Goal: Navigation & Orientation: Find specific page/section

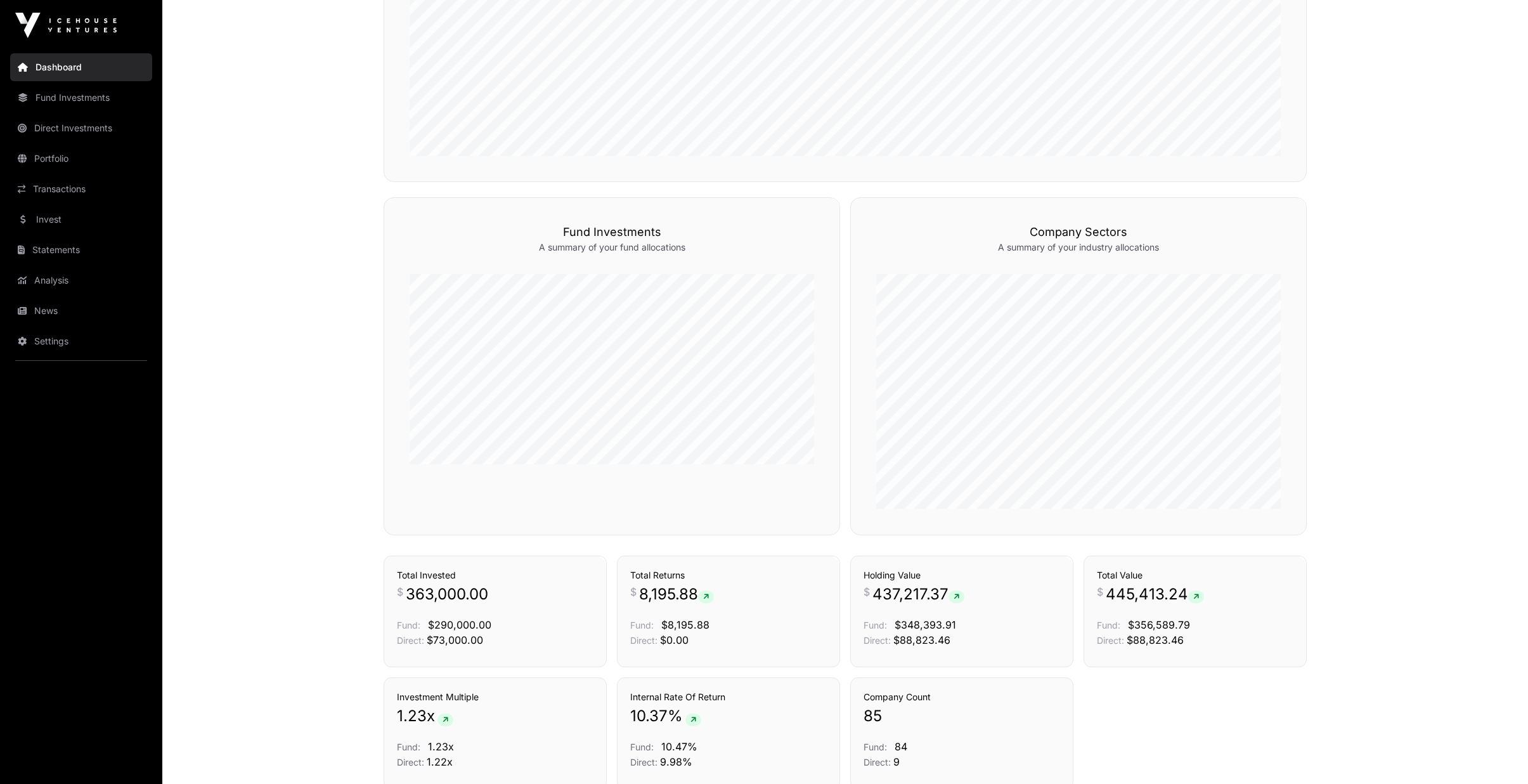
scroll to position [742, 0]
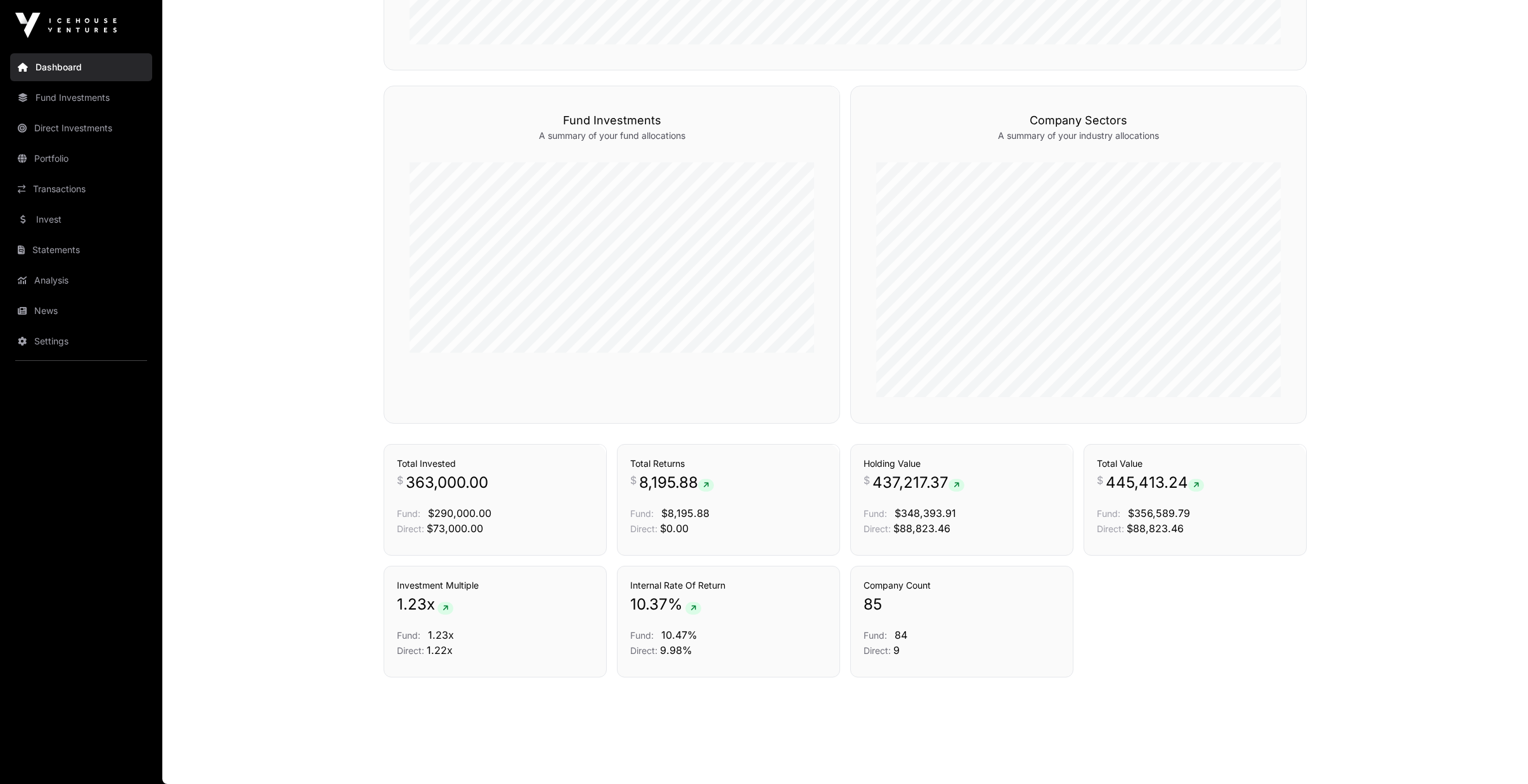
click at [50, 290] on link "Analysis" at bounding box center [81, 280] width 142 height 28
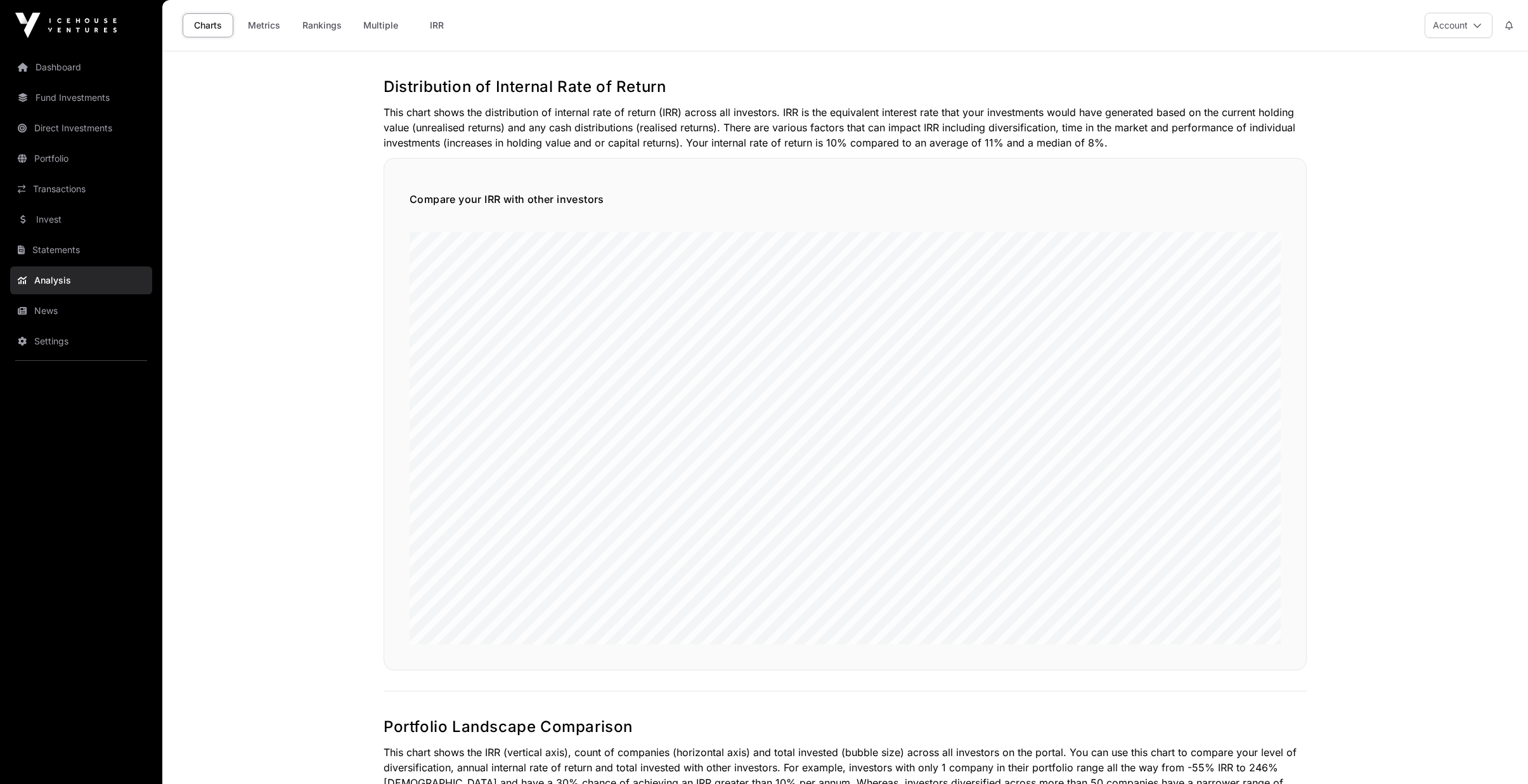
click at [65, 314] on link "News" at bounding box center [81, 311] width 142 height 28
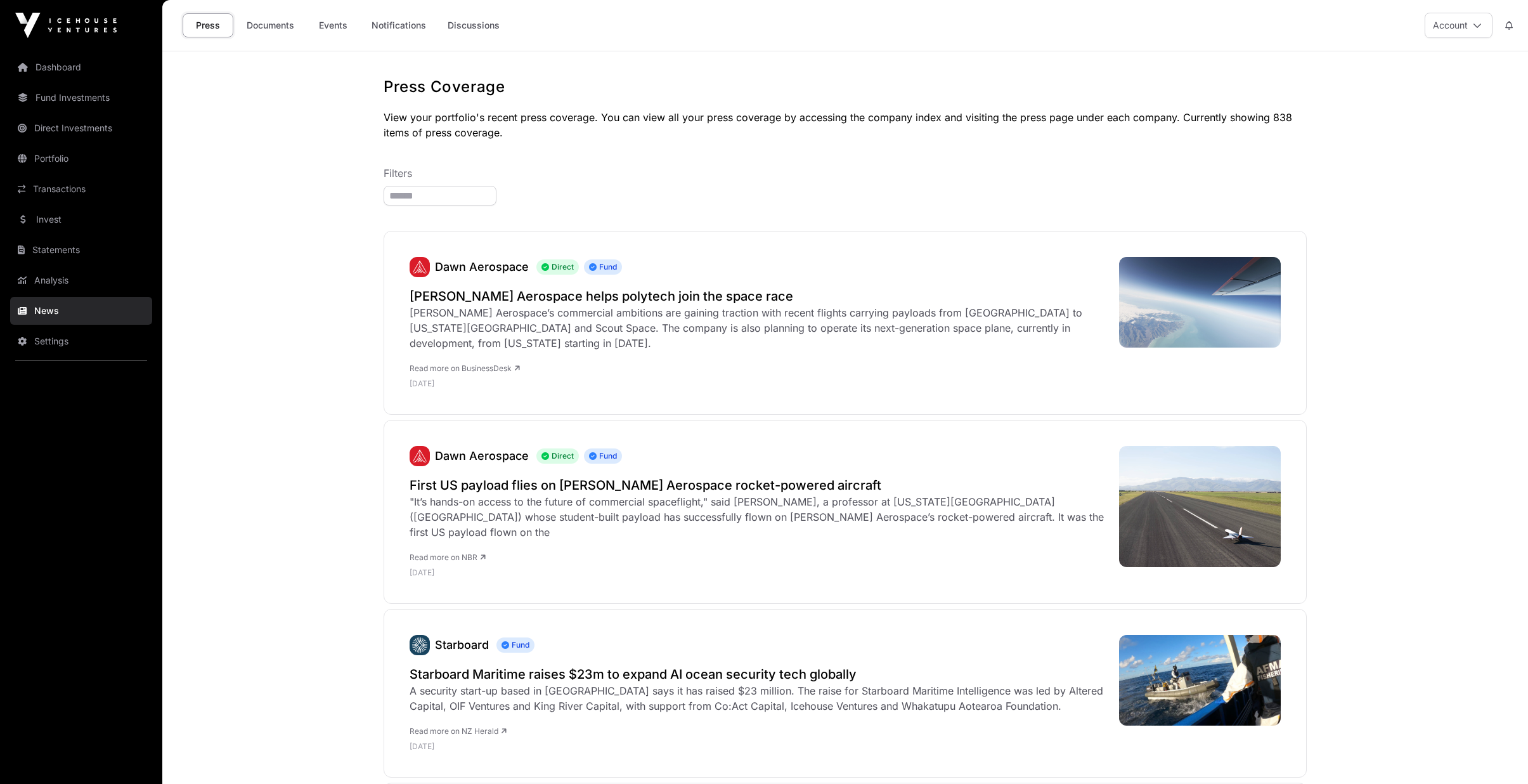
click at [73, 223] on link "Invest" at bounding box center [81, 220] width 142 height 28
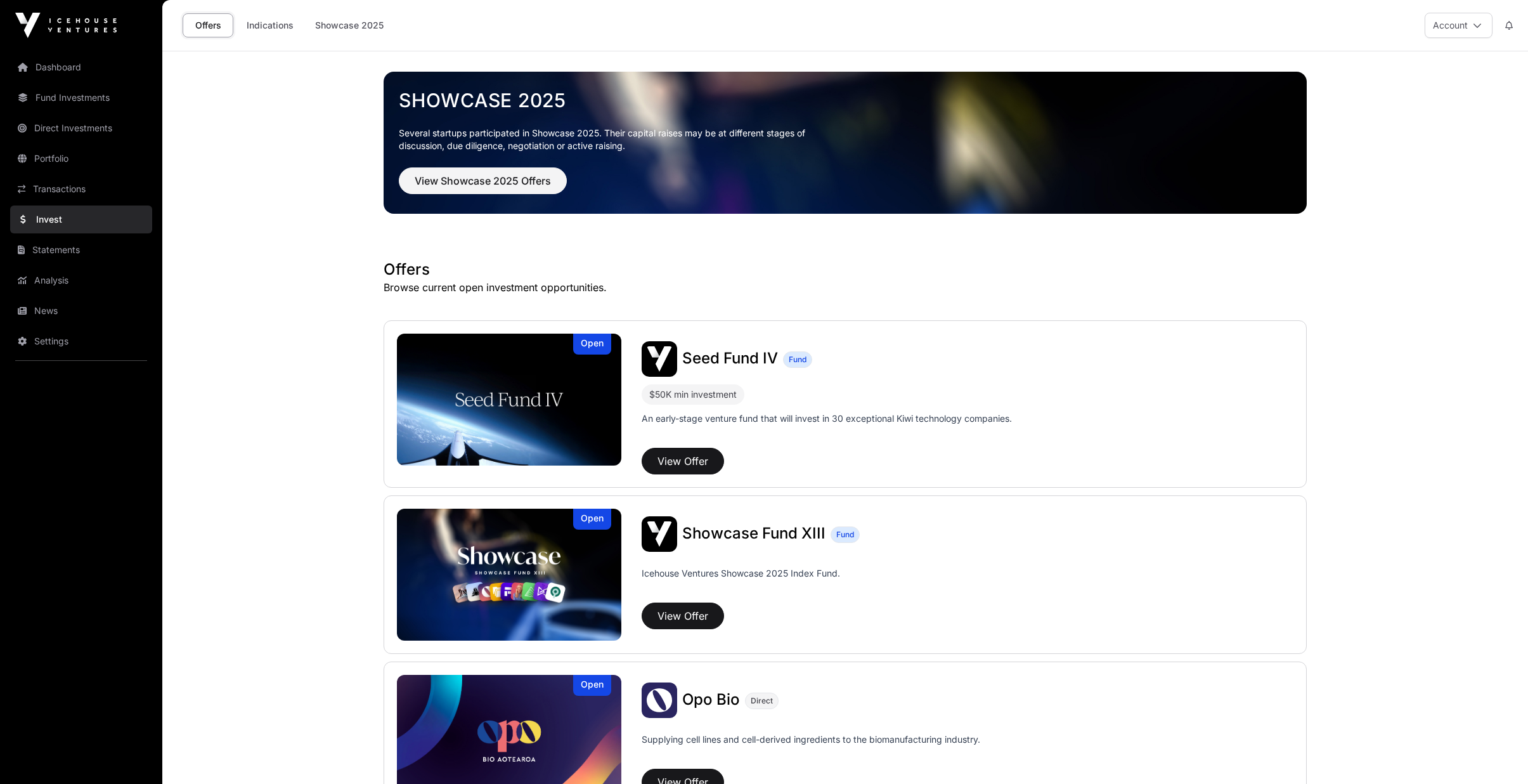
click at [63, 187] on link "Transactions" at bounding box center [81, 189] width 142 height 28
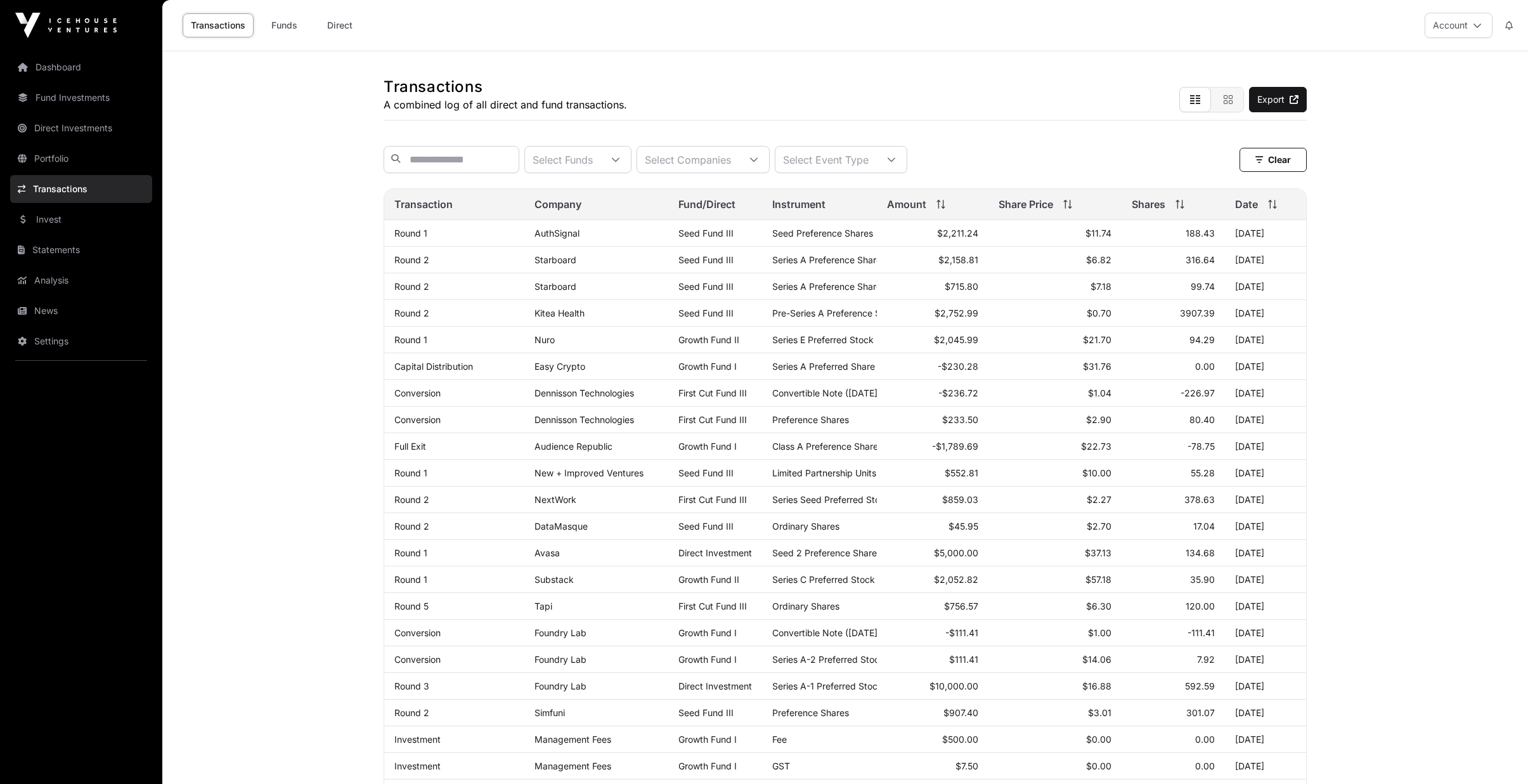
click at [67, 308] on link "News" at bounding box center [81, 311] width 142 height 28
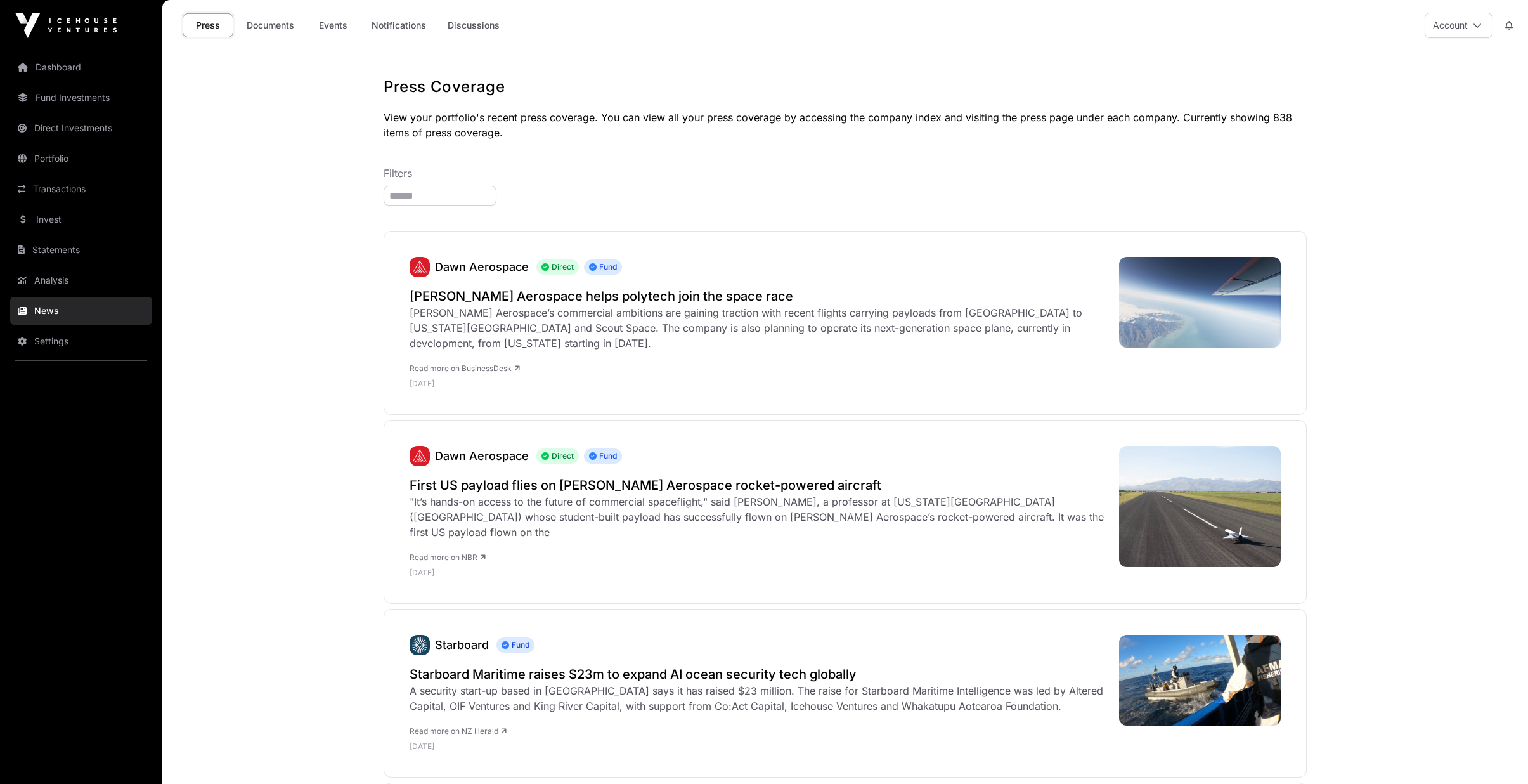
click at [338, 28] on link "Events" at bounding box center [333, 25] width 51 height 24
